Goal: Task Accomplishment & Management: Manage account settings

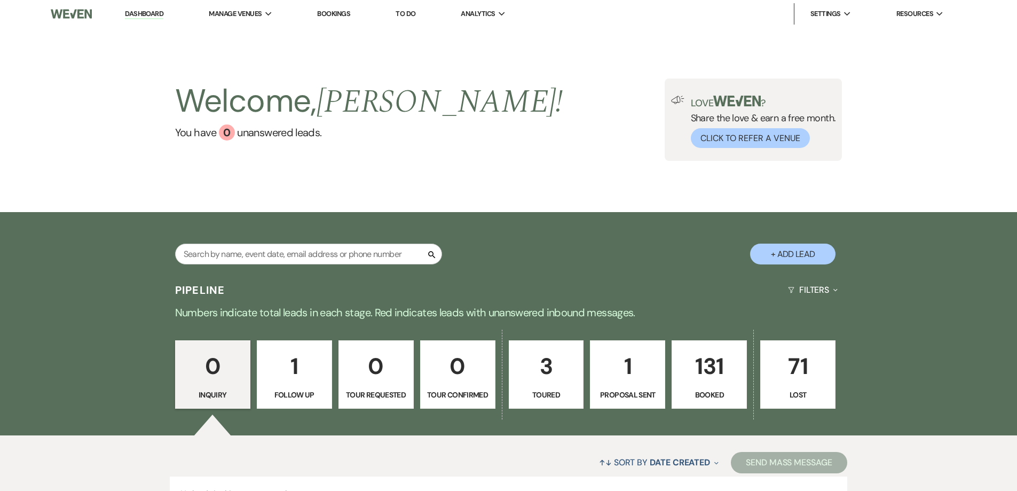
click at [715, 370] on p "131" at bounding box center [708, 366] width 61 height 36
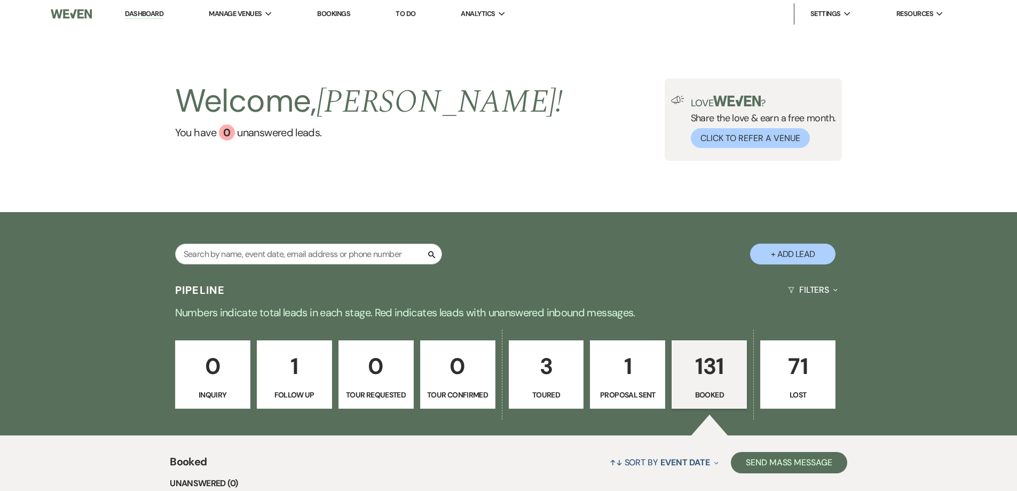
scroll to position [427, 0]
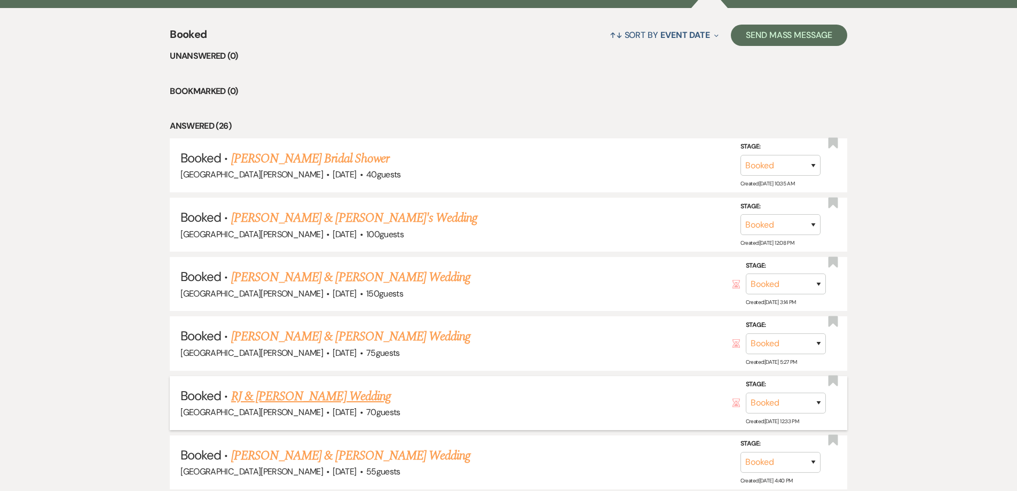
click at [302, 395] on link "RJ & [PERSON_NAME] Wedding" at bounding box center [311, 395] width 160 height 19
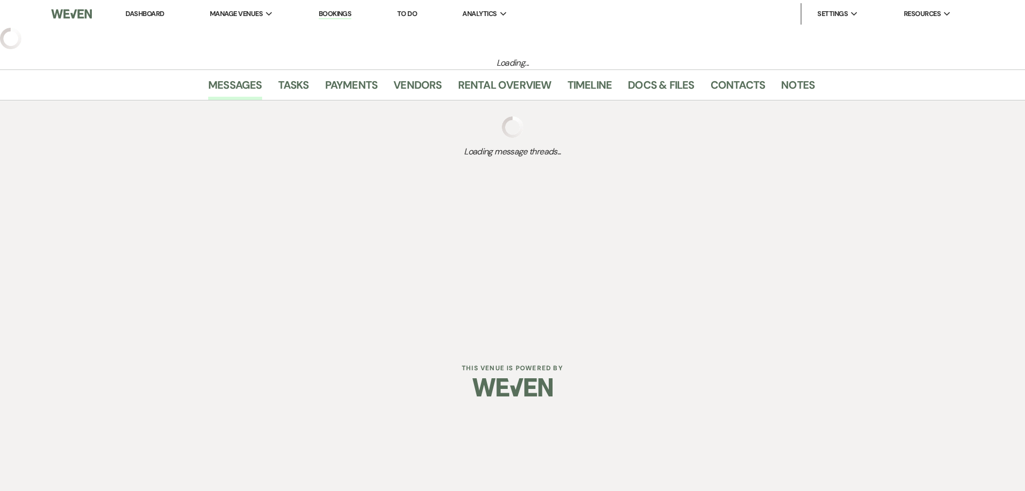
select select "5"
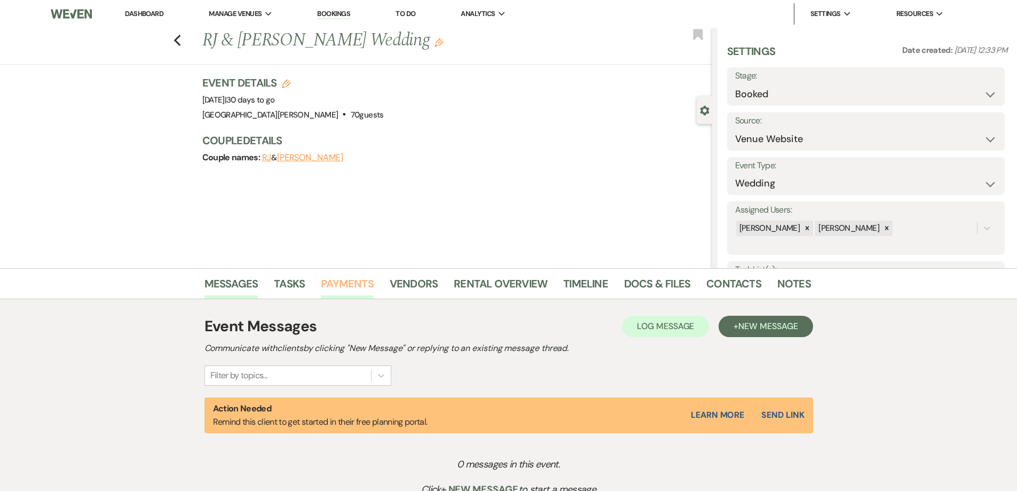
click at [338, 282] on link "Payments" at bounding box center [347, 286] width 53 height 23
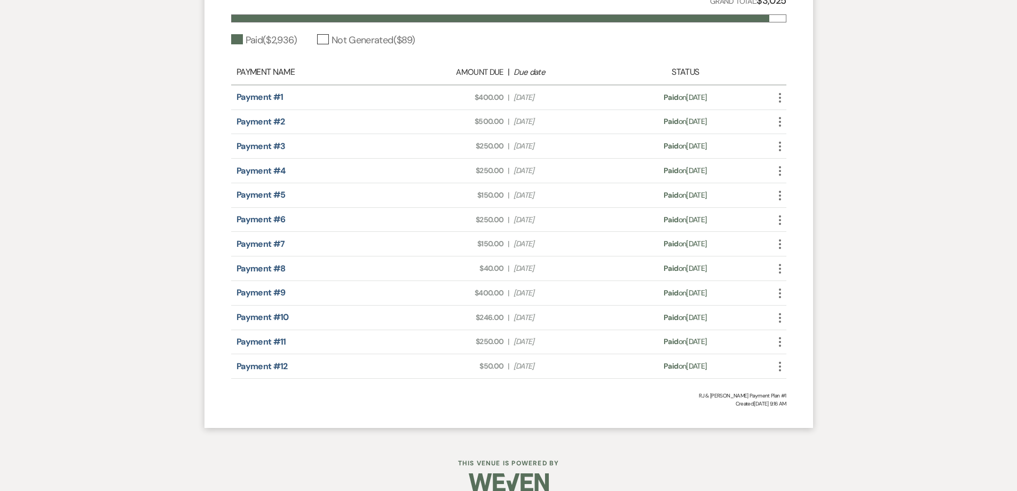
scroll to position [476, 0]
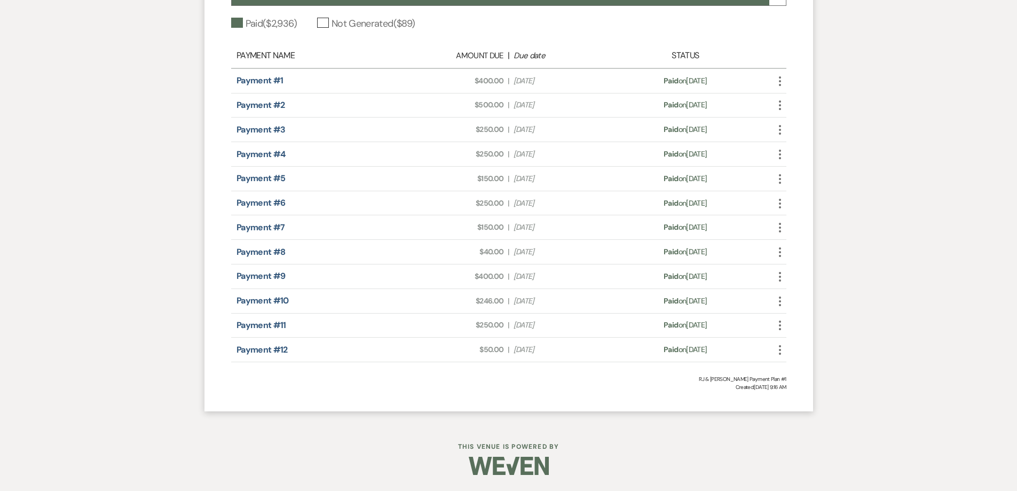
click at [780, 349] on use "button" at bounding box center [780, 350] width 2 height 10
click at [805, 408] on link "Pencil Edit" at bounding box center [827, 407] width 108 height 18
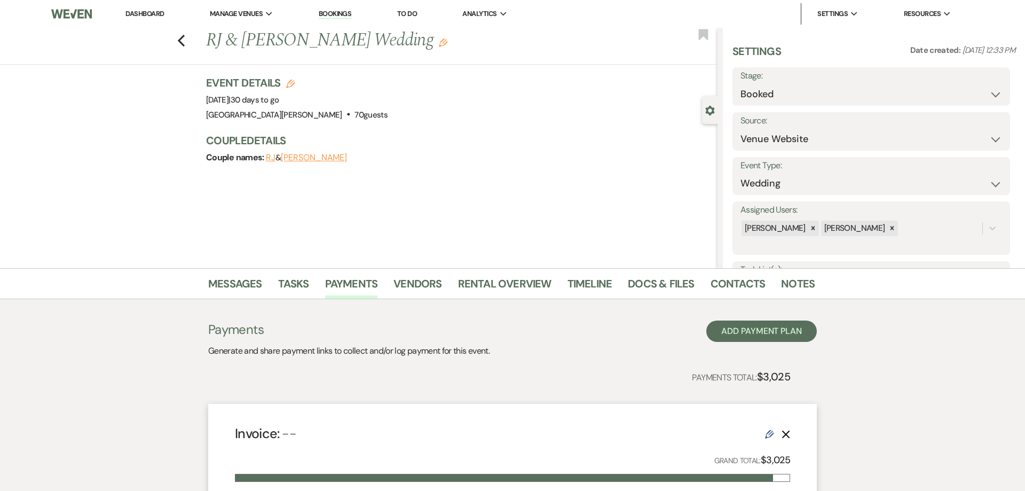
select select "1"
select select "true"
select select "1"
select select "true"
select select "1"
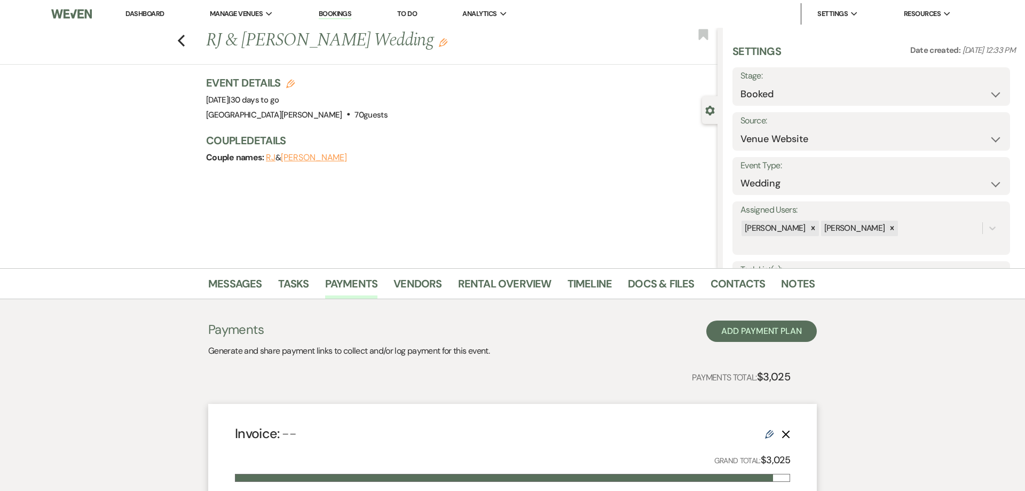
select select "true"
select select "1"
select select "true"
select select "1"
select select "true"
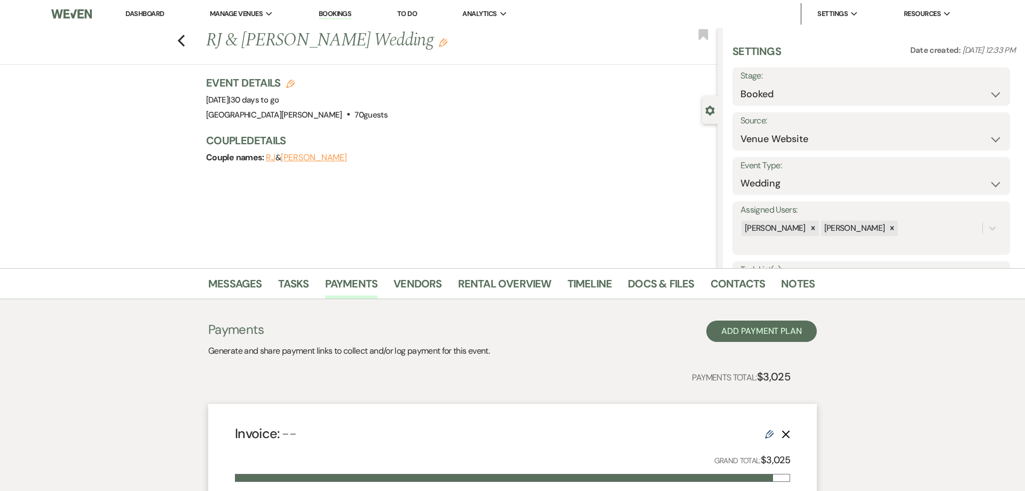
select select "1"
select select "true"
select select "1"
select select "true"
select select "1"
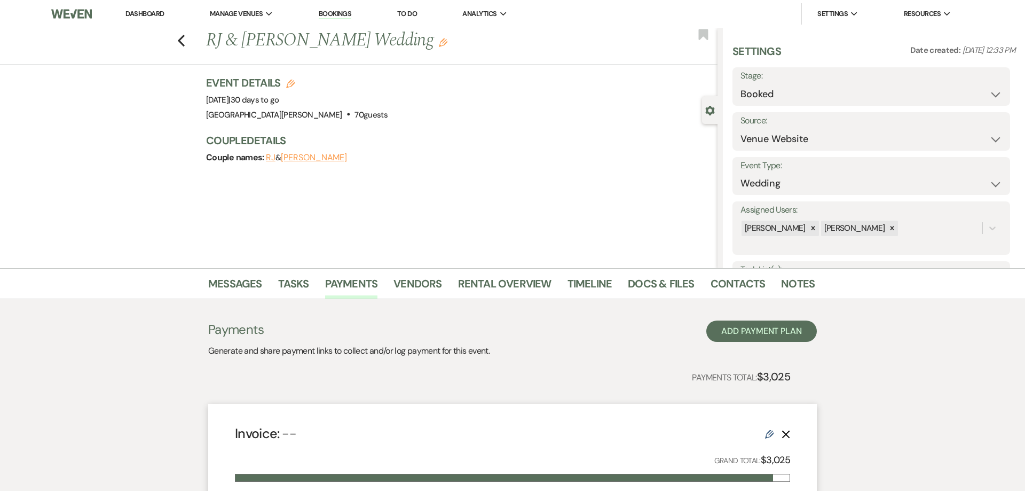
select select "true"
select select "1"
select select "true"
select select "1"
select select "true"
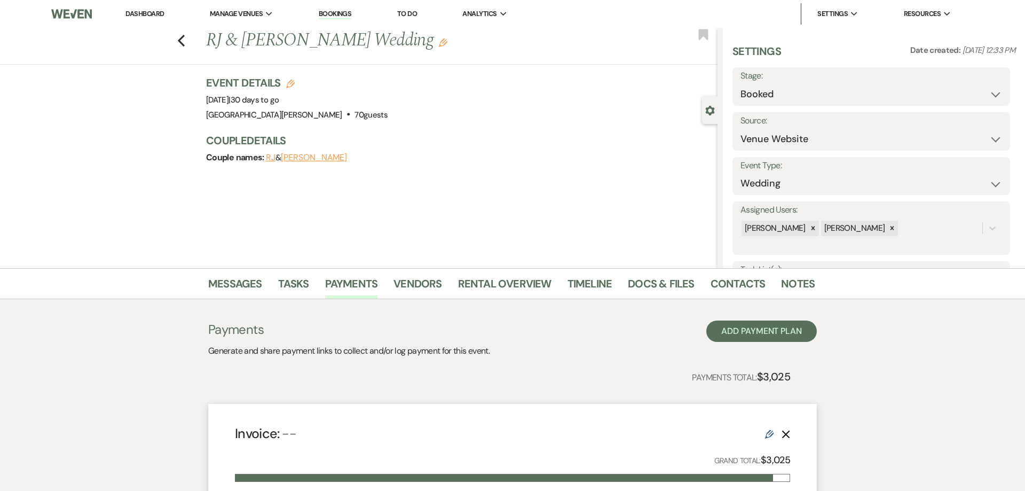
select select "1"
select select "true"
select select "1"
select select "true"
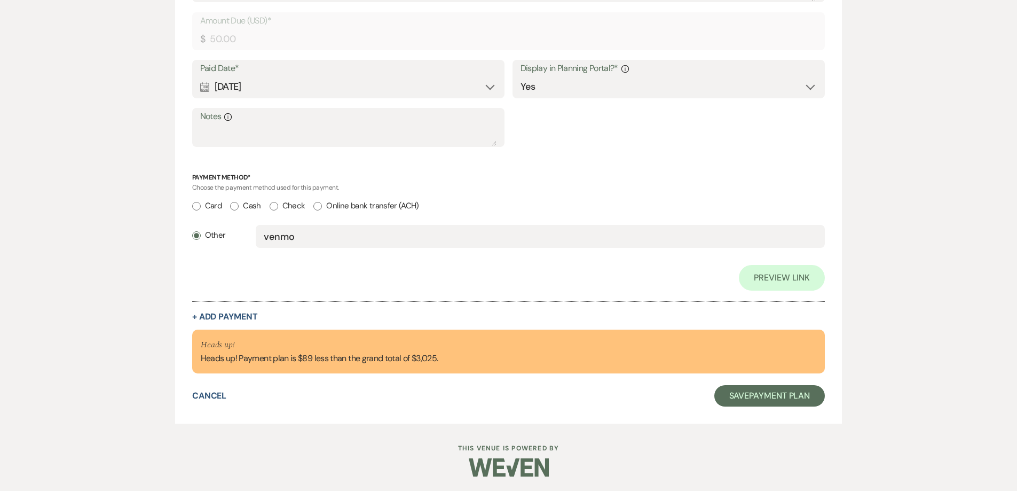
scroll to position [4988, 0]
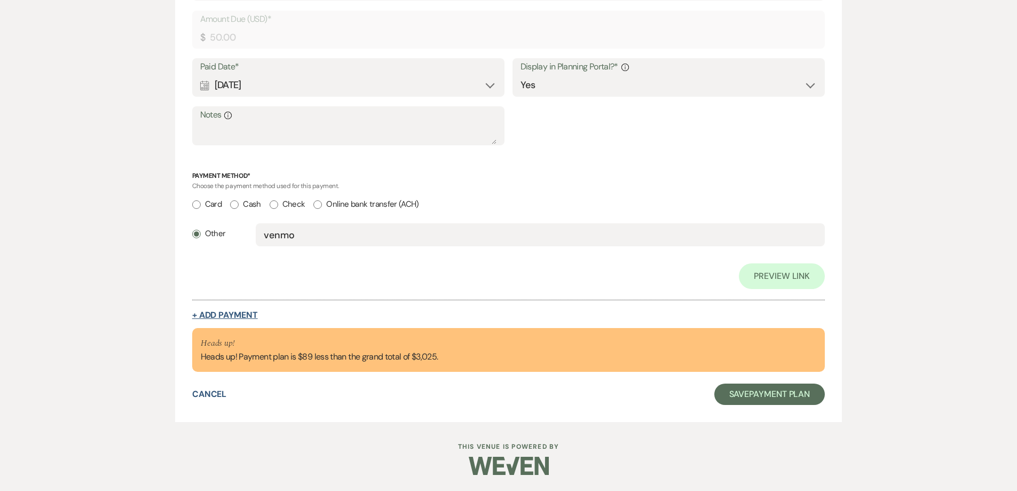
click at [227, 317] on button "+ Add Payment" at bounding box center [225, 315] width 66 height 9
select select "2"
select select "flat"
select select "true"
select select "client"
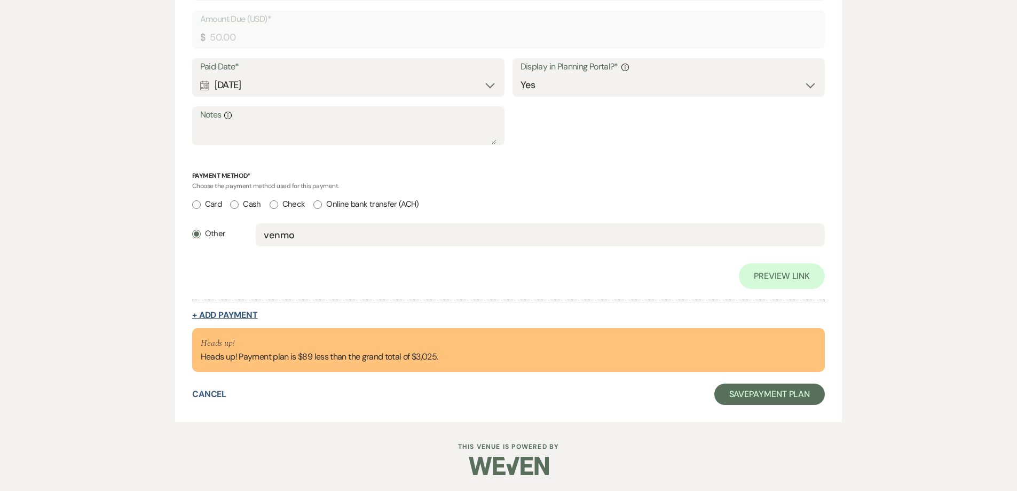
select select "weeks"
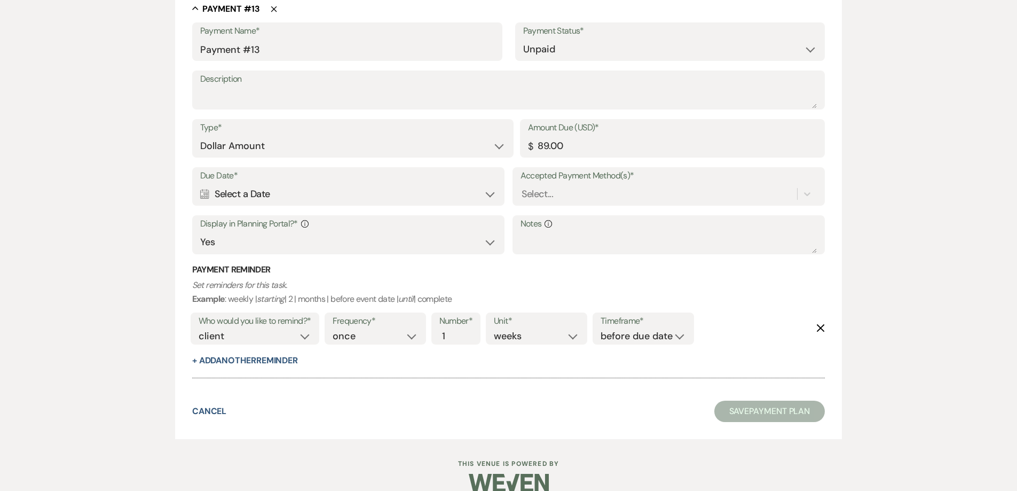
scroll to position [4707, 0]
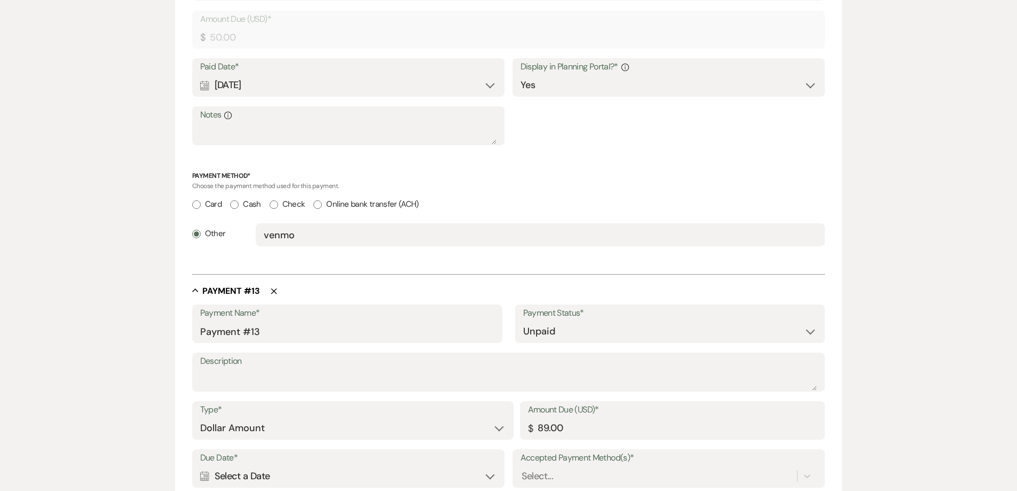
click at [554, 319] on label "Payment Status*" at bounding box center [670, 312] width 294 height 15
click at [559, 330] on select "Paid Unpaid" at bounding box center [670, 331] width 294 height 21
select select "1"
click at [523, 321] on select "Paid Unpaid" at bounding box center [670, 331] width 294 height 21
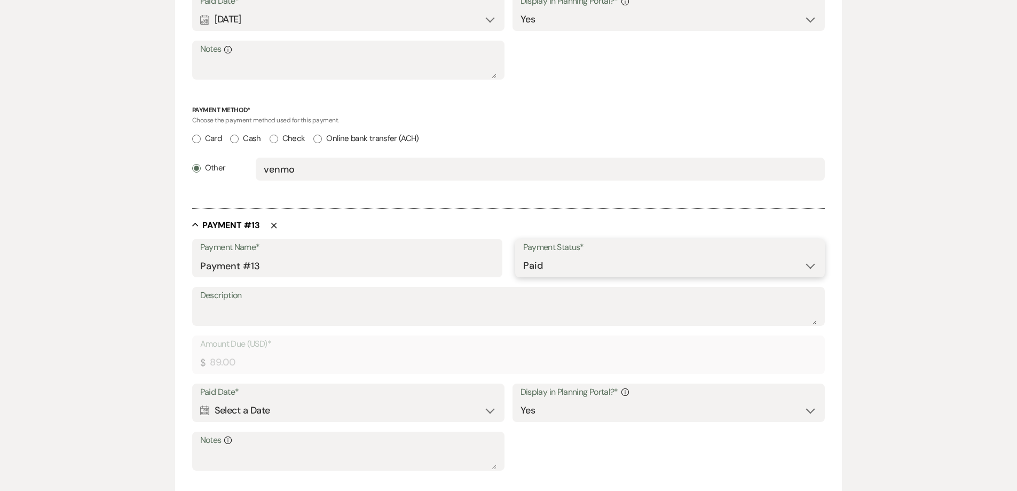
scroll to position [4920, 0]
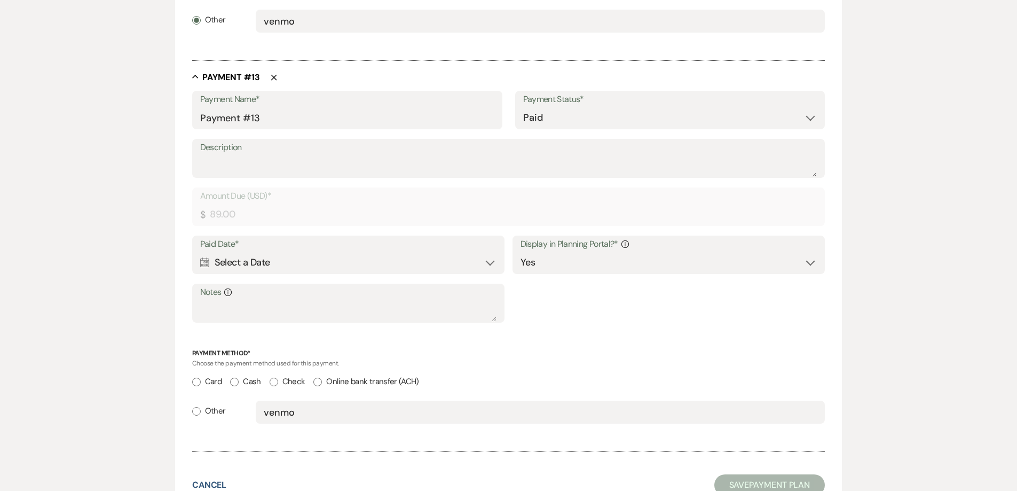
click at [292, 255] on div "Calendar Select a Date Expand" at bounding box center [348, 262] width 297 height 21
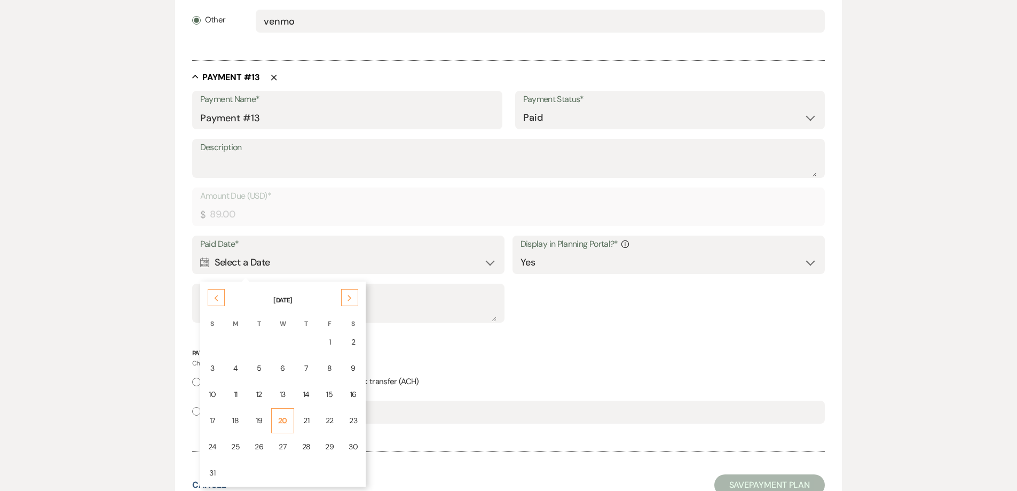
click at [283, 419] on div "20" at bounding box center [282, 420] width 9 height 11
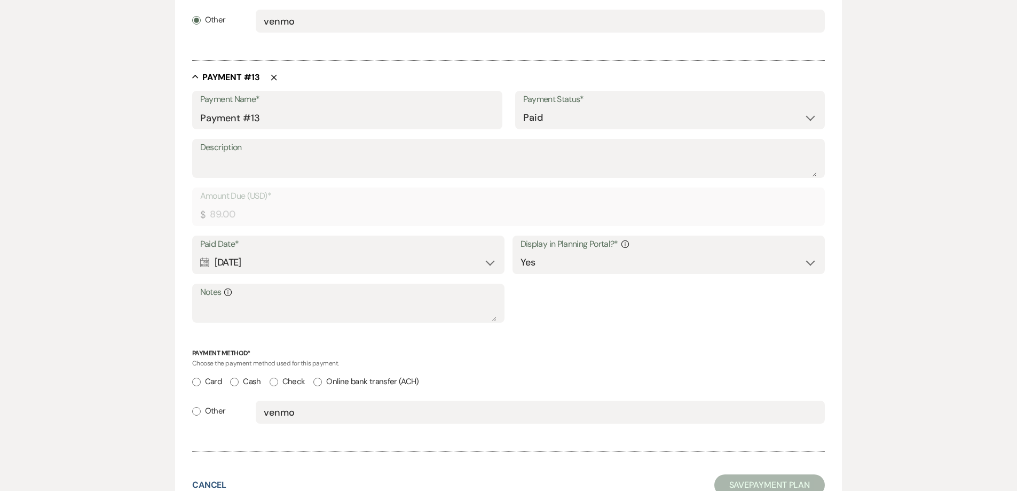
click at [198, 407] on input "Other" at bounding box center [196, 411] width 9 height 9
radio input "true"
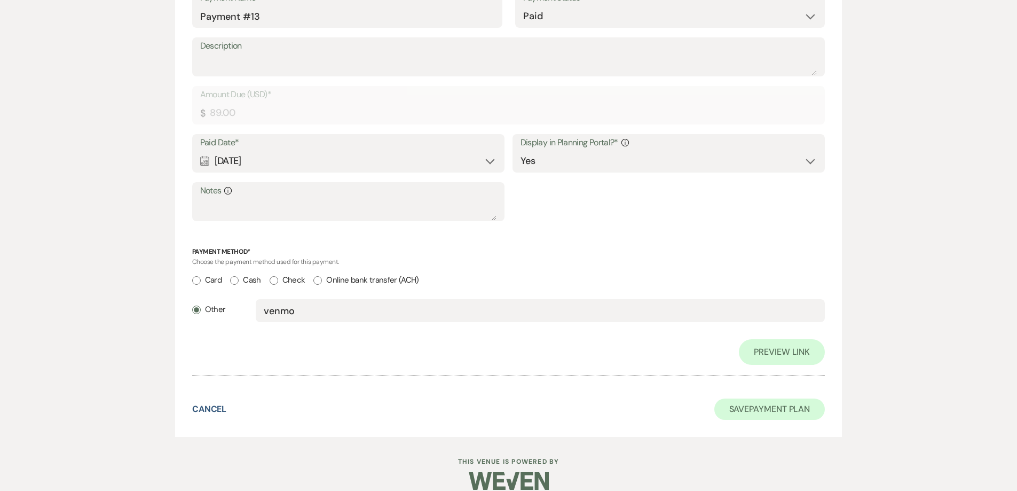
scroll to position [5344, 0]
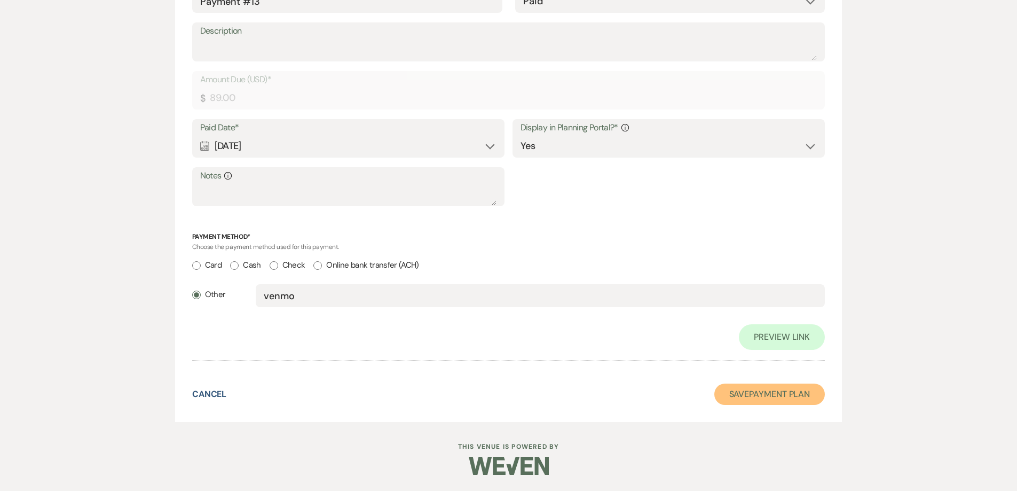
click at [772, 393] on button "Save Payment Plan" at bounding box center [769, 393] width 111 height 21
select select "5"
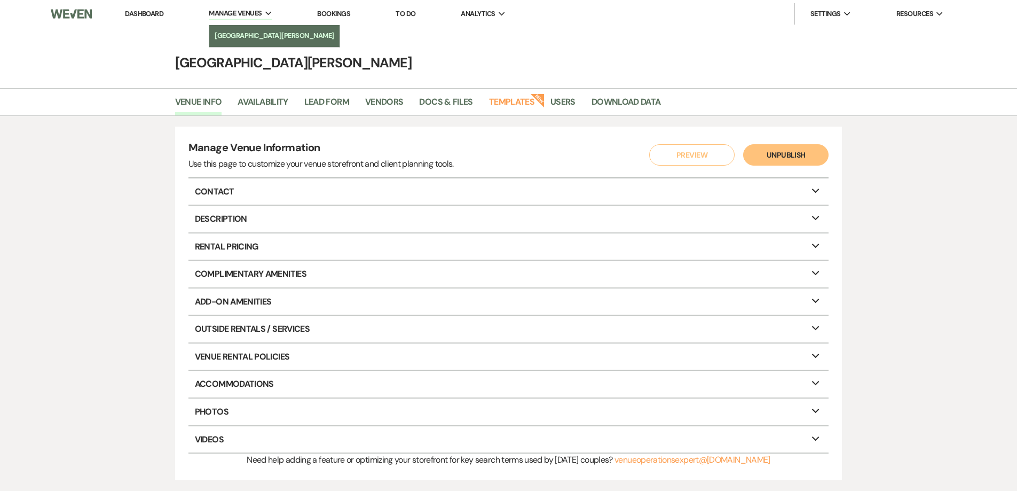
click at [262, 34] on li "[GEOGRAPHIC_DATA][PERSON_NAME]" at bounding box center [275, 35] width 120 height 11
click at [243, 11] on span "Manage Venues" at bounding box center [235, 13] width 53 height 11
click at [149, 11] on link "Dashboard" at bounding box center [144, 13] width 38 height 9
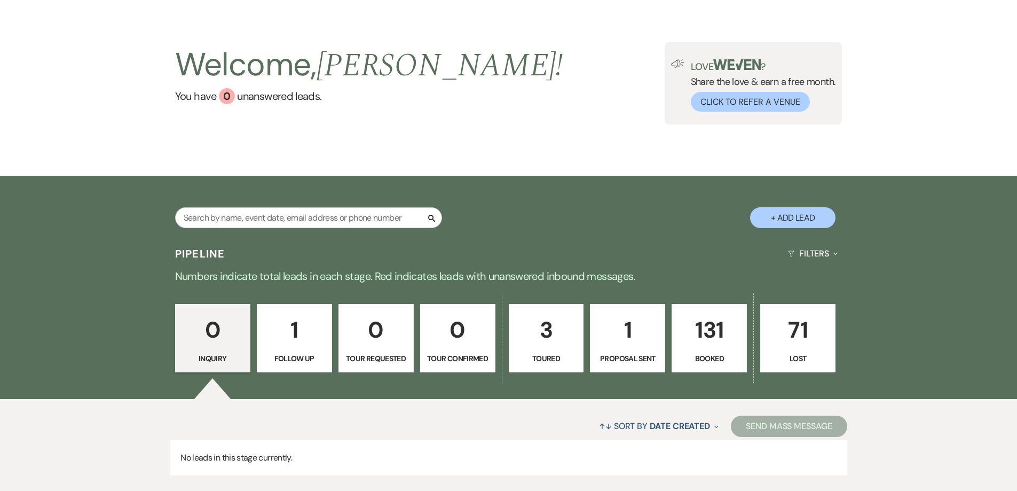
scroll to position [53, 0]
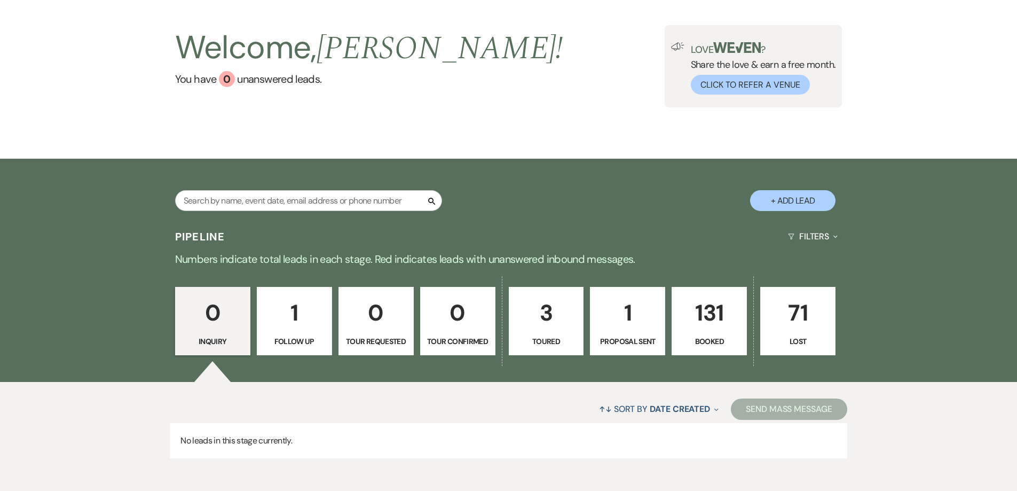
click at [714, 310] on p "131" at bounding box center [708, 313] width 61 height 36
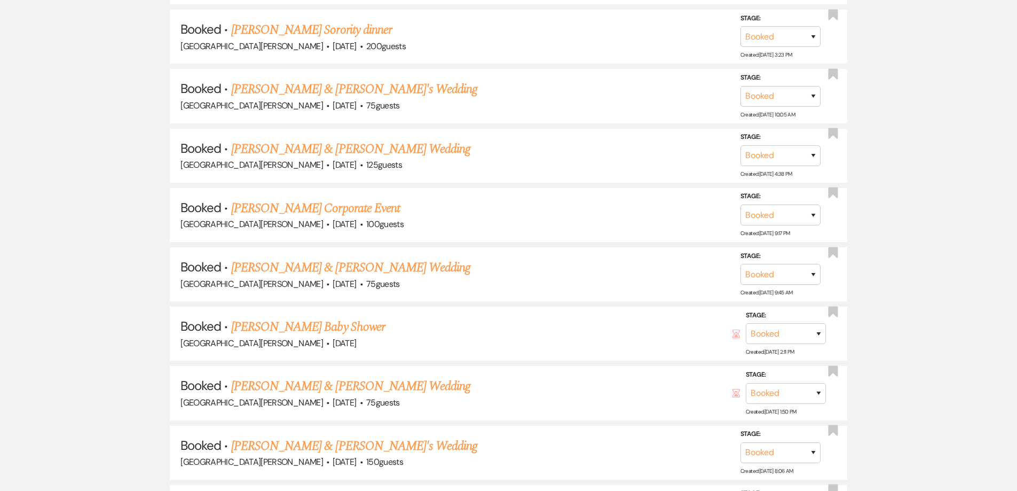
scroll to position [1388, 0]
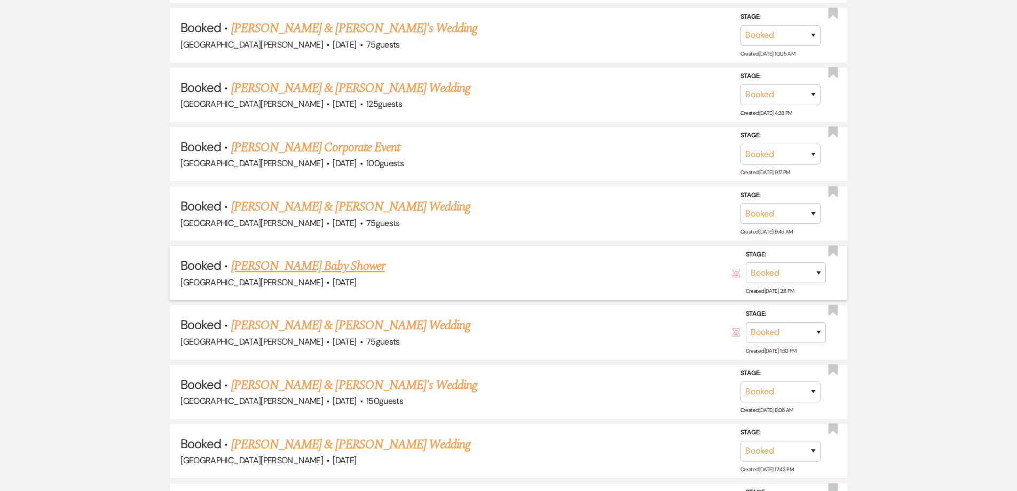
click at [299, 270] on link "[PERSON_NAME] Baby Shower" at bounding box center [308, 265] width 154 height 19
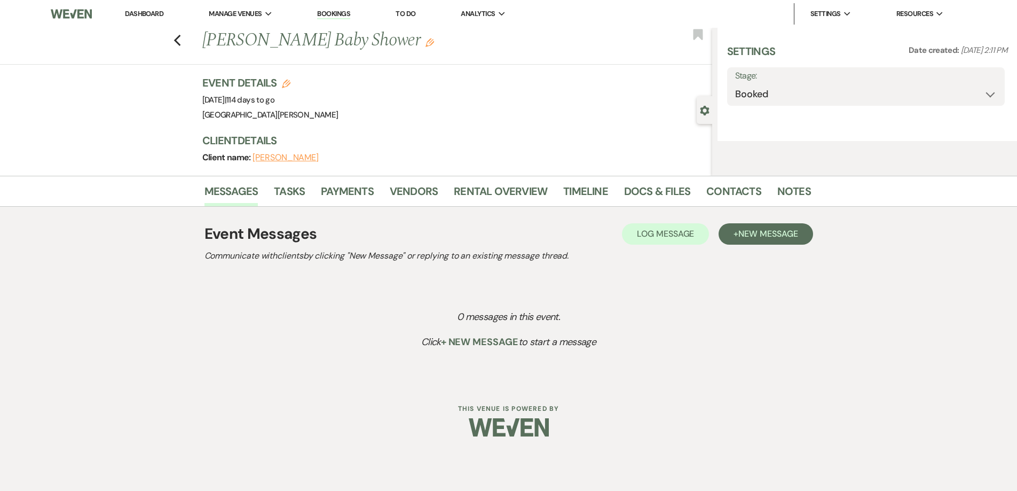
select select "20"
select select "3"
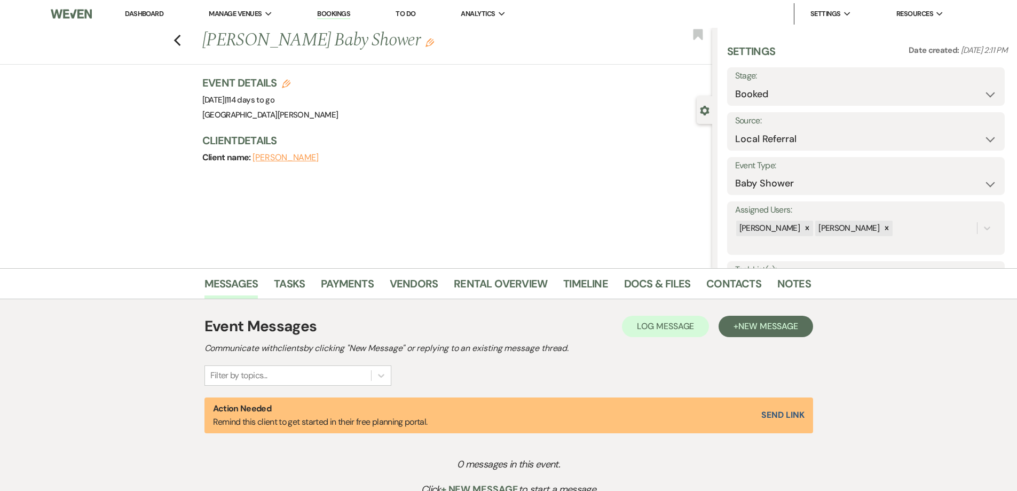
click at [135, 13] on link "Dashboard" at bounding box center [144, 13] width 38 height 9
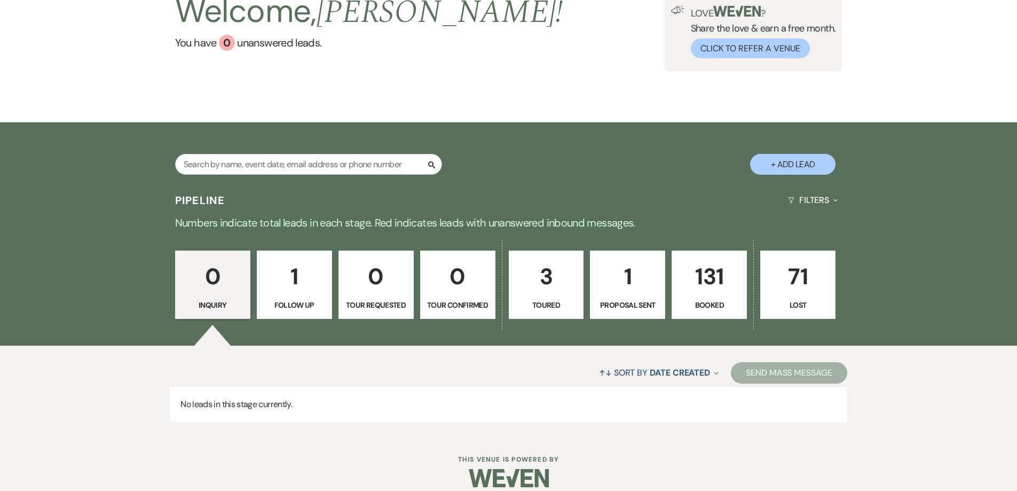
scroll to position [102, 0]
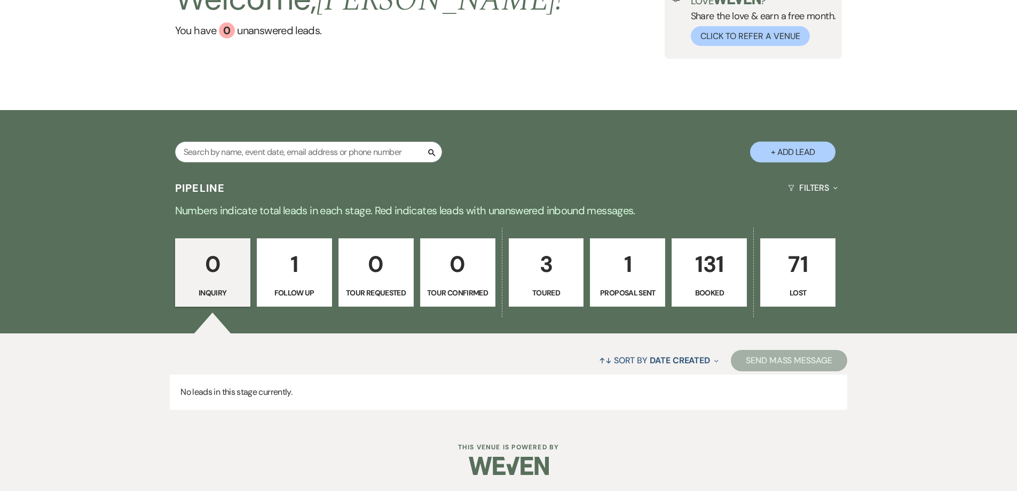
click at [713, 262] on p "131" at bounding box center [708, 264] width 61 height 36
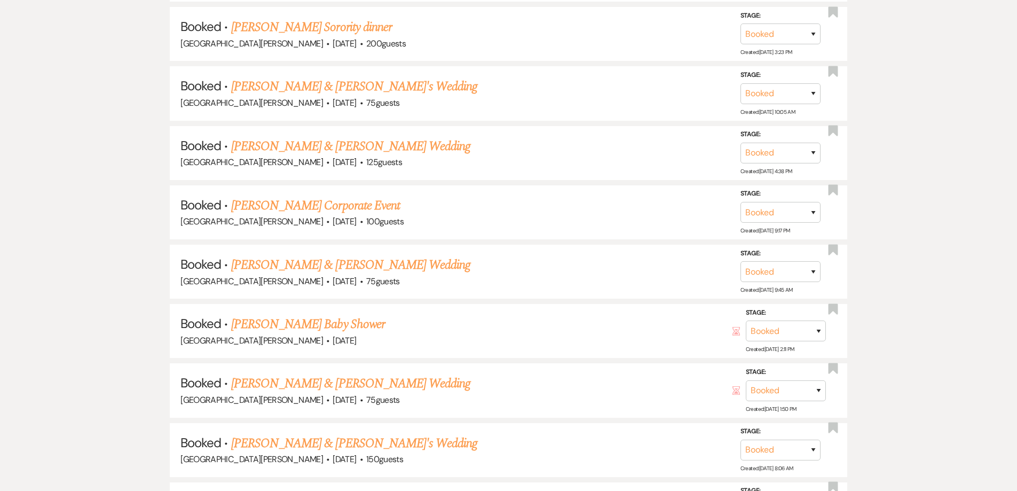
scroll to position [1383, 0]
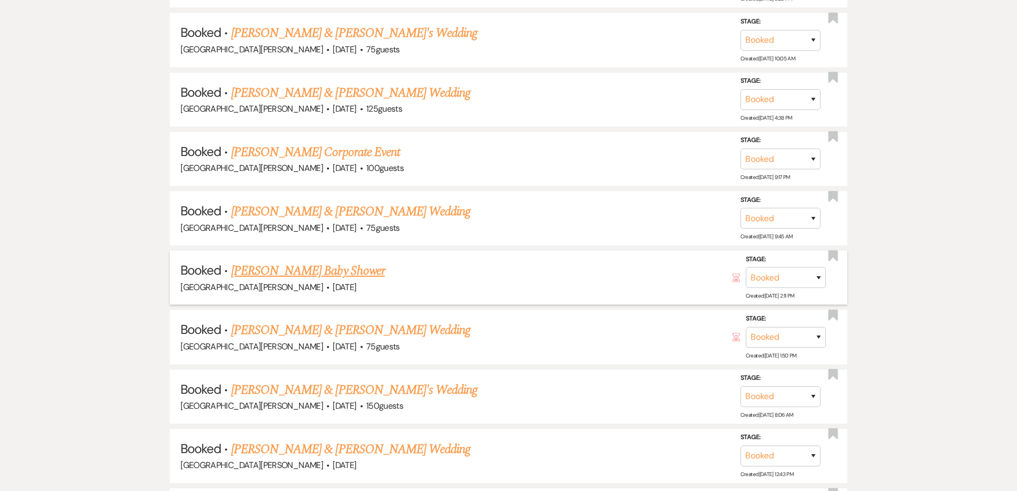
click at [331, 273] on link "[PERSON_NAME] Baby Shower" at bounding box center [308, 270] width 154 height 19
select select "20"
select select "3"
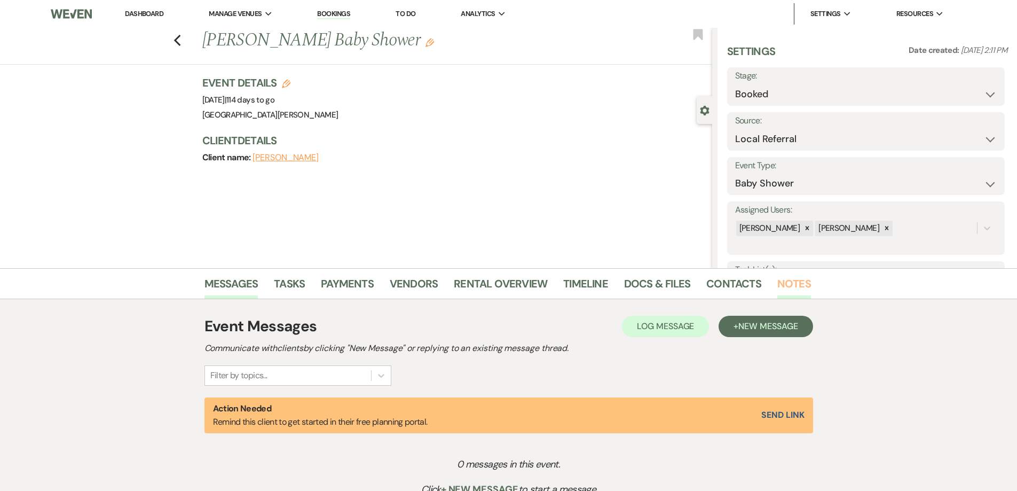
click at [785, 285] on link "Notes" at bounding box center [794, 286] width 34 height 23
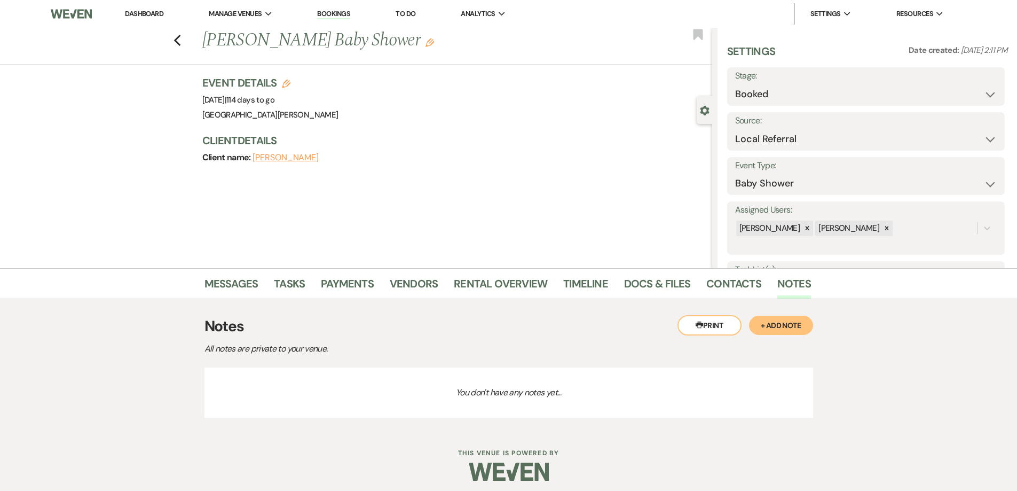
click at [302, 155] on button "[PERSON_NAME]" at bounding box center [285, 157] width 66 height 9
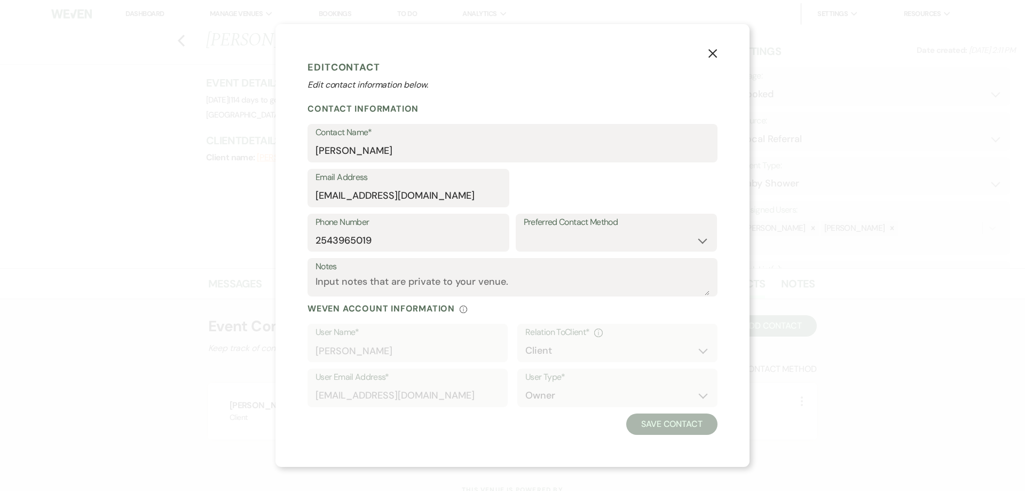
select select "1"
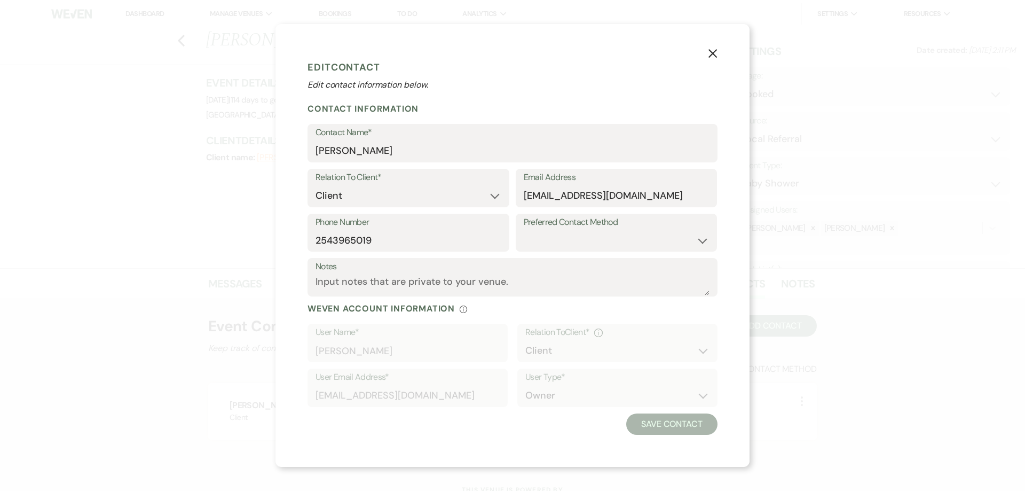
click at [711, 51] on icon "X" at bounding box center [713, 54] width 10 height 10
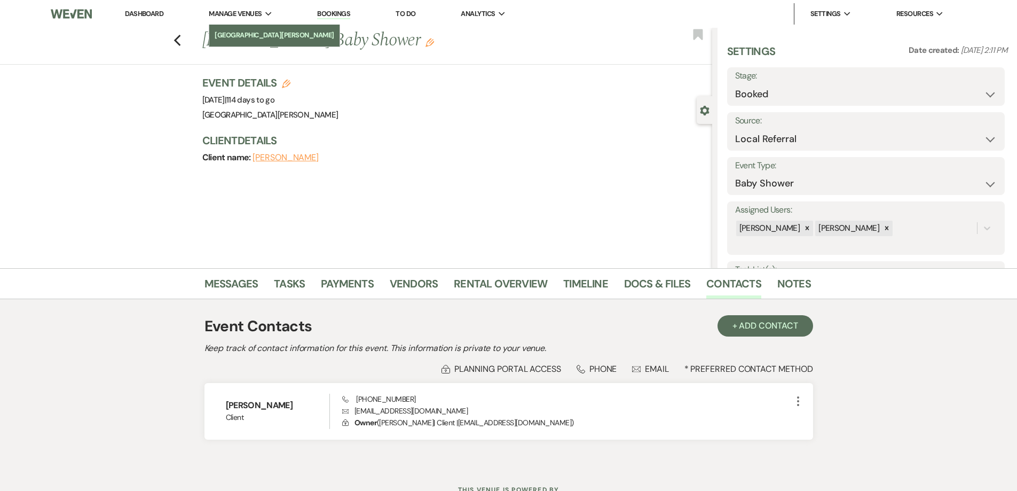
click at [244, 34] on li "[GEOGRAPHIC_DATA][PERSON_NAME]" at bounding box center [275, 35] width 120 height 11
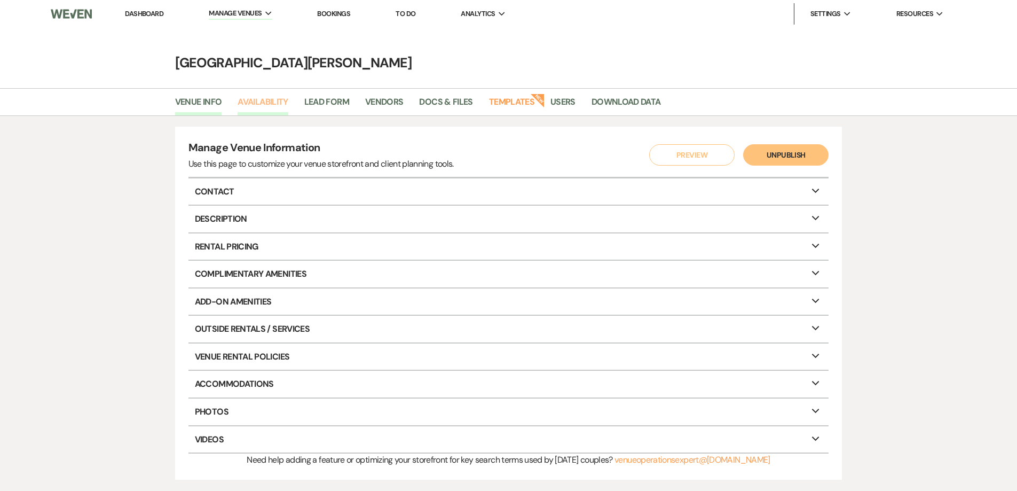
click at [257, 100] on link "Availability" at bounding box center [263, 105] width 50 height 20
select select "3"
select select "2026"
